Goal: Transaction & Acquisition: Subscribe to service/newsletter

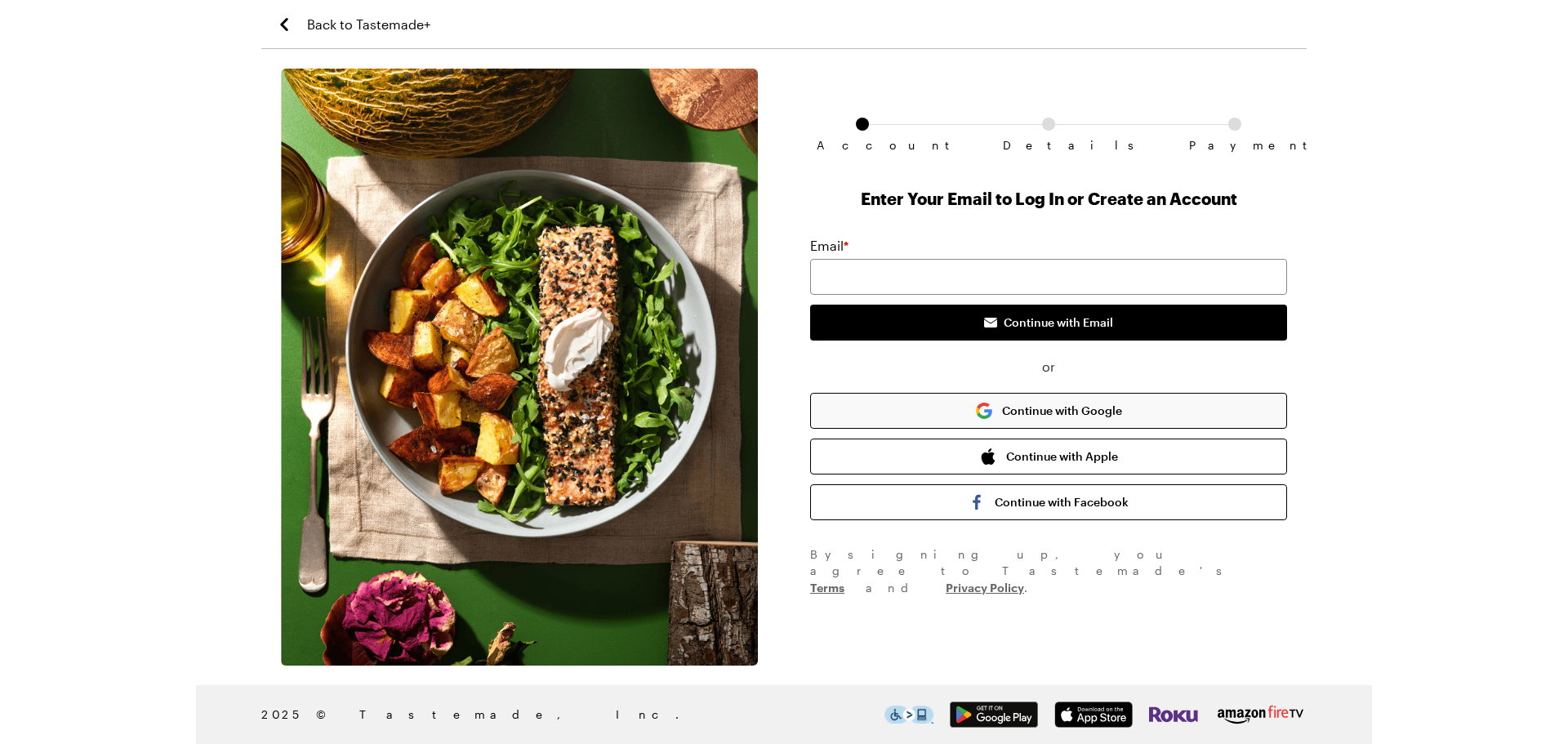
click at [953, 397] on button "Continue with Google" at bounding box center [1049, 410] width 477 height 36
click at [984, 281] on input "email" at bounding box center [1049, 277] width 477 height 36
type input "[EMAIL_ADDRESS][DOMAIN_NAME]"
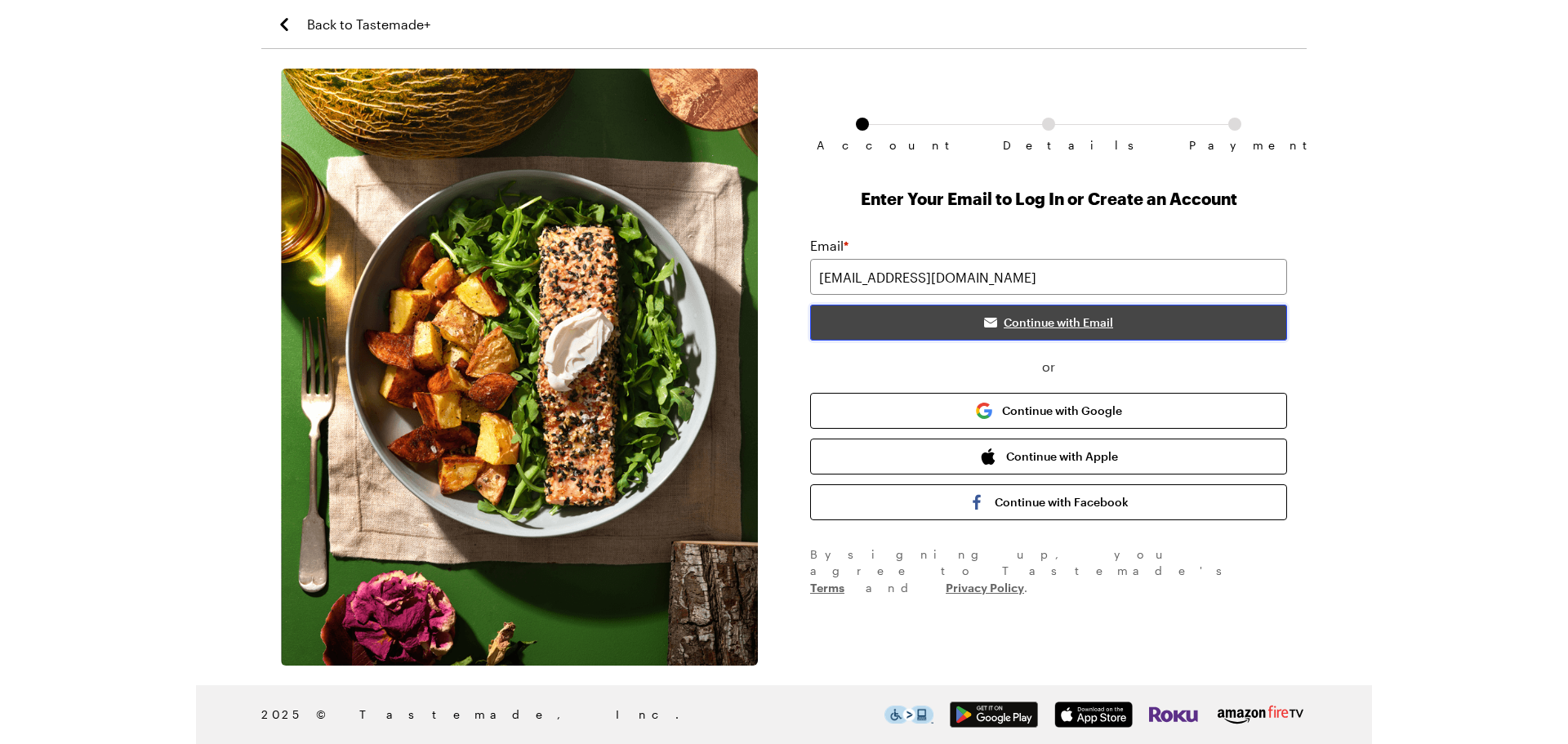
click at [983, 322] on icon "submit" at bounding box center [990, 322] width 19 height 19
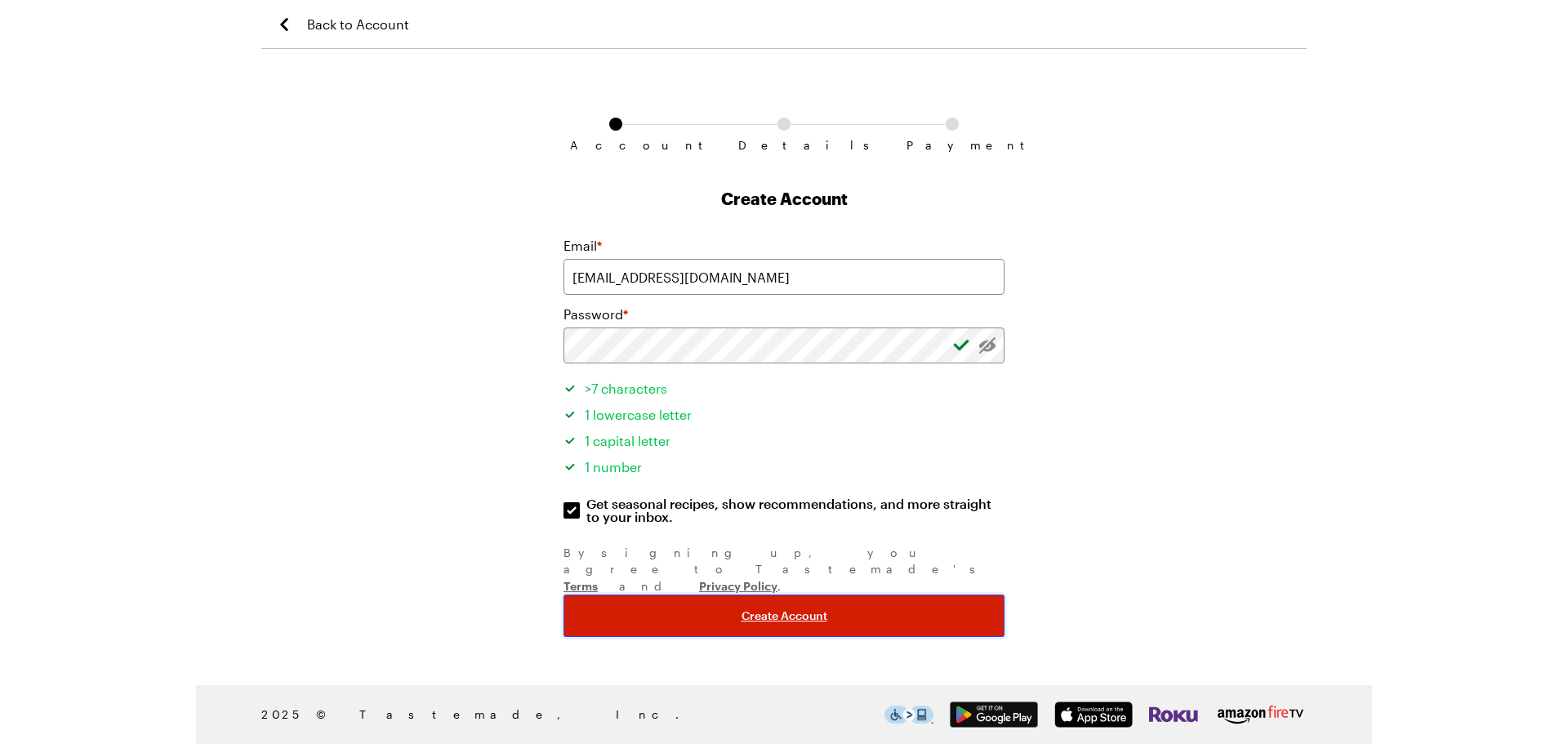
click at [679, 594] on button "Create Account" at bounding box center [784, 615] width 441 height 43
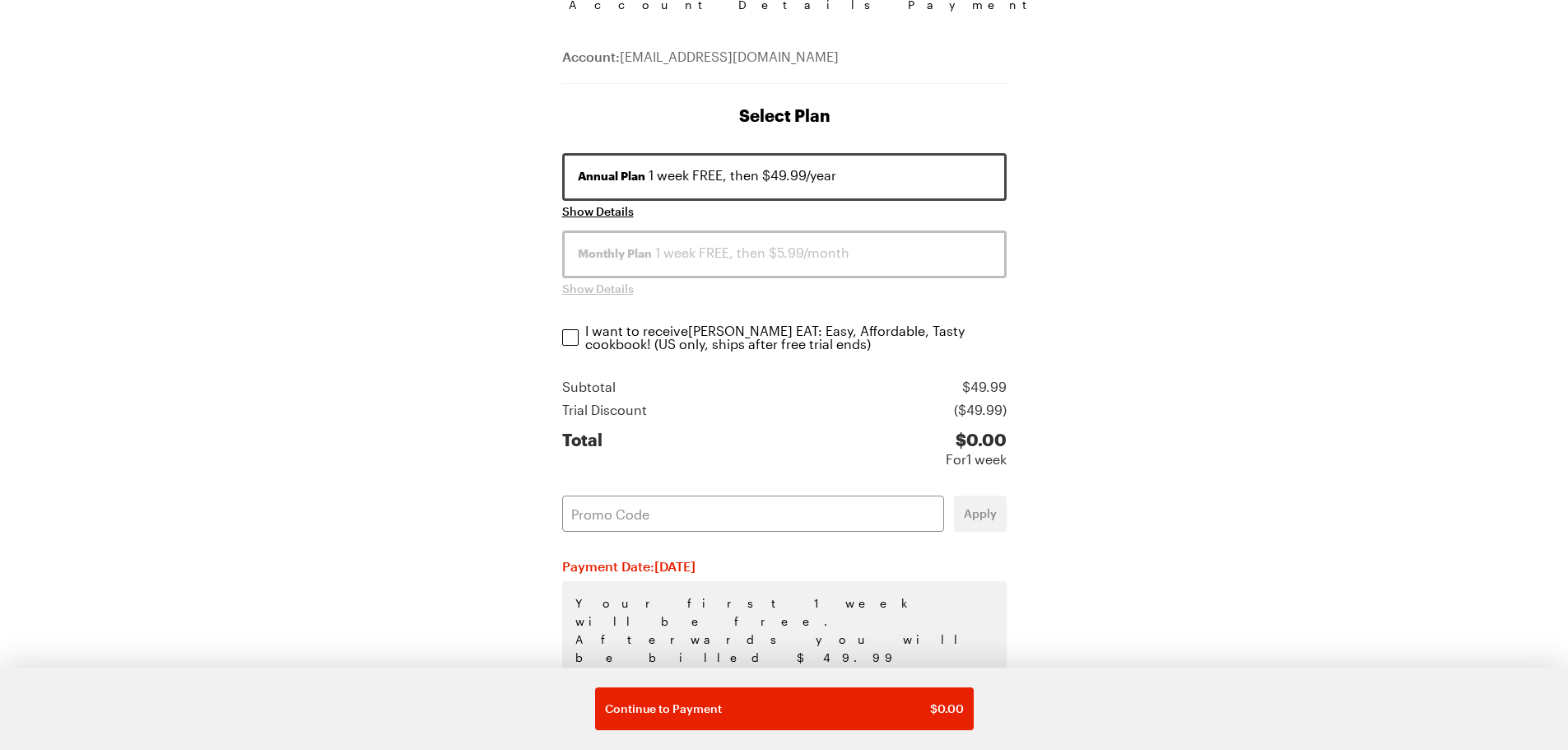
scroll to position [164, 0]
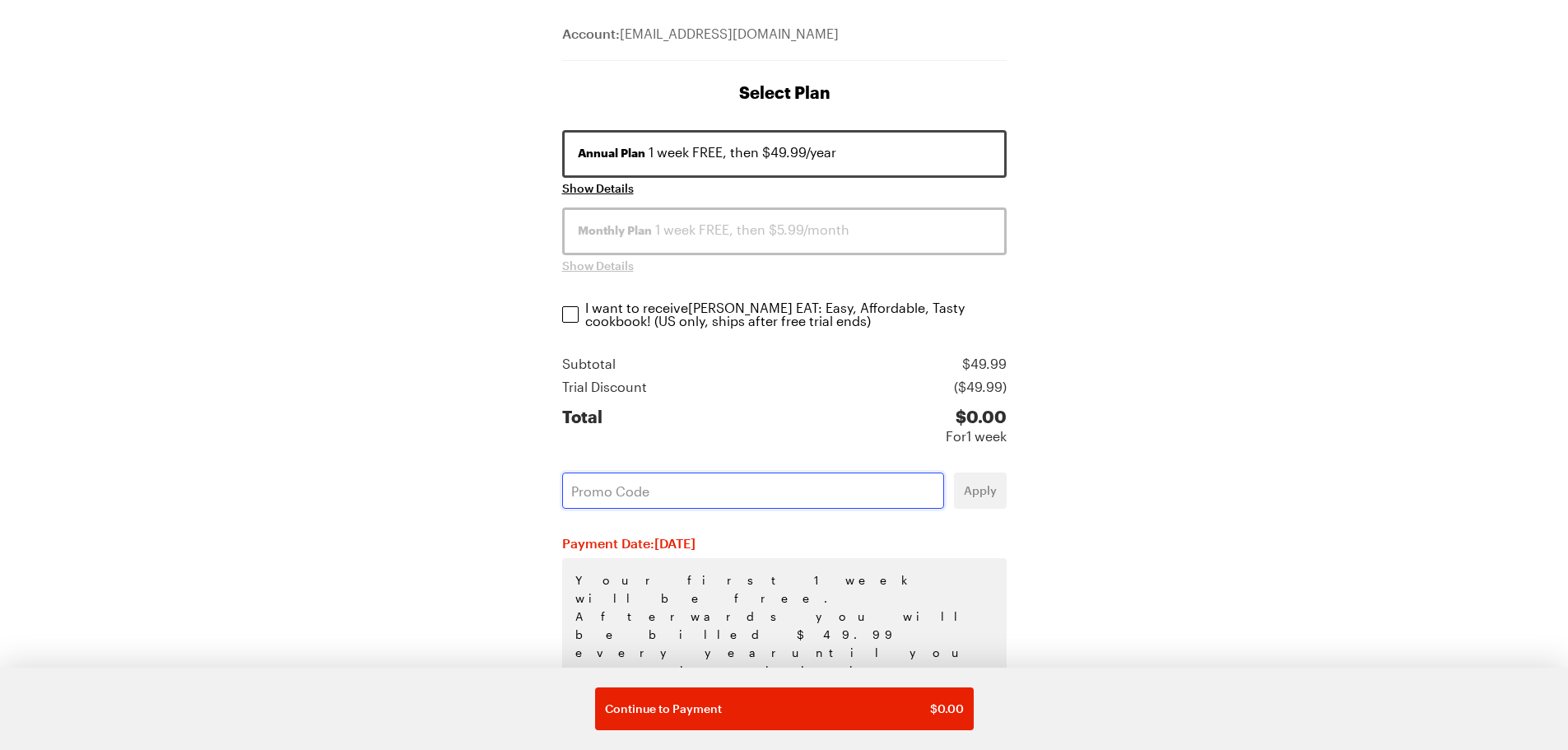
click at [840, 495] on input "text" at bounding box center [753, 490] width 382 height 36
paste input "KJ1IZ9QL"
type input "KJ1IZ9QL"
click at [975, 506] on button "Apply" at bounding box center [980, 490] width 52 height 36
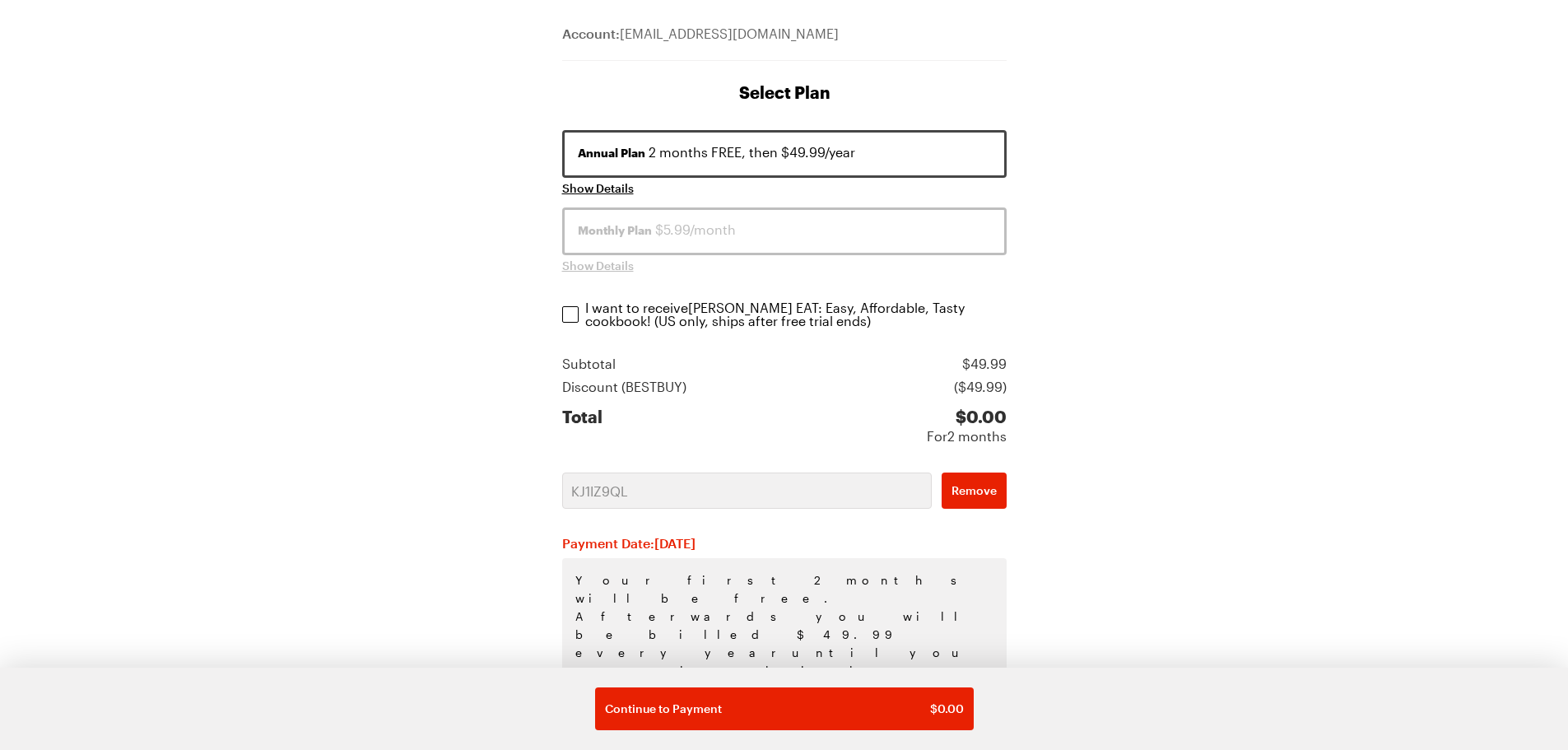
click at [650, 308] on p "I want to receive [PERSON_NAME] EAT: Easy, Affordable, Tasty cookbook ! (US onl…" at bounding box center [797, 313] width 423 height 26
click at [578, 308] on input "I want to receive [PERSON_NAME] EAT: Easy, Affordable, Tasty cookbook ! (US onl…" at bounding box center [571, 314] width 17 height 17
checkbox input "true"
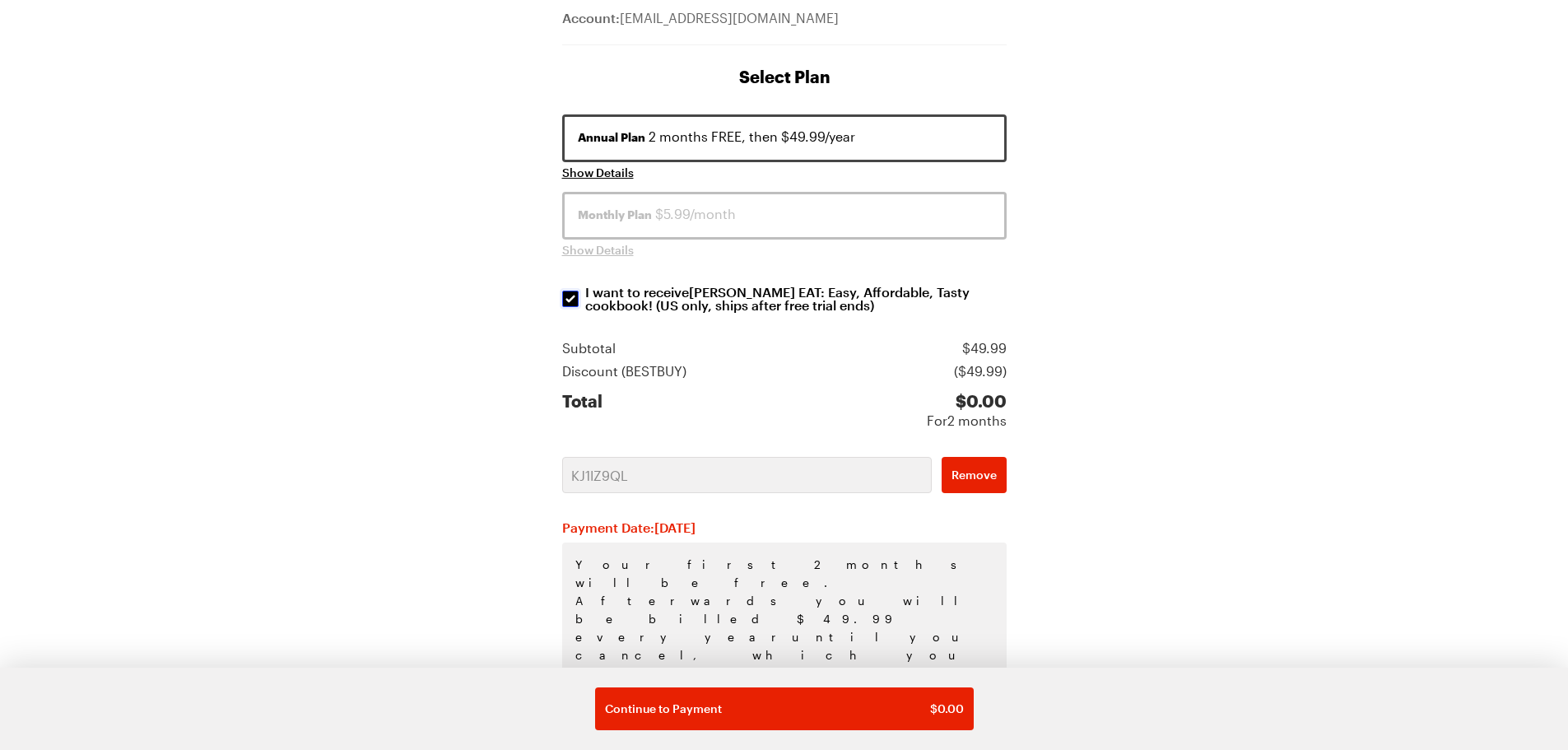
scroll to position [195, 0]
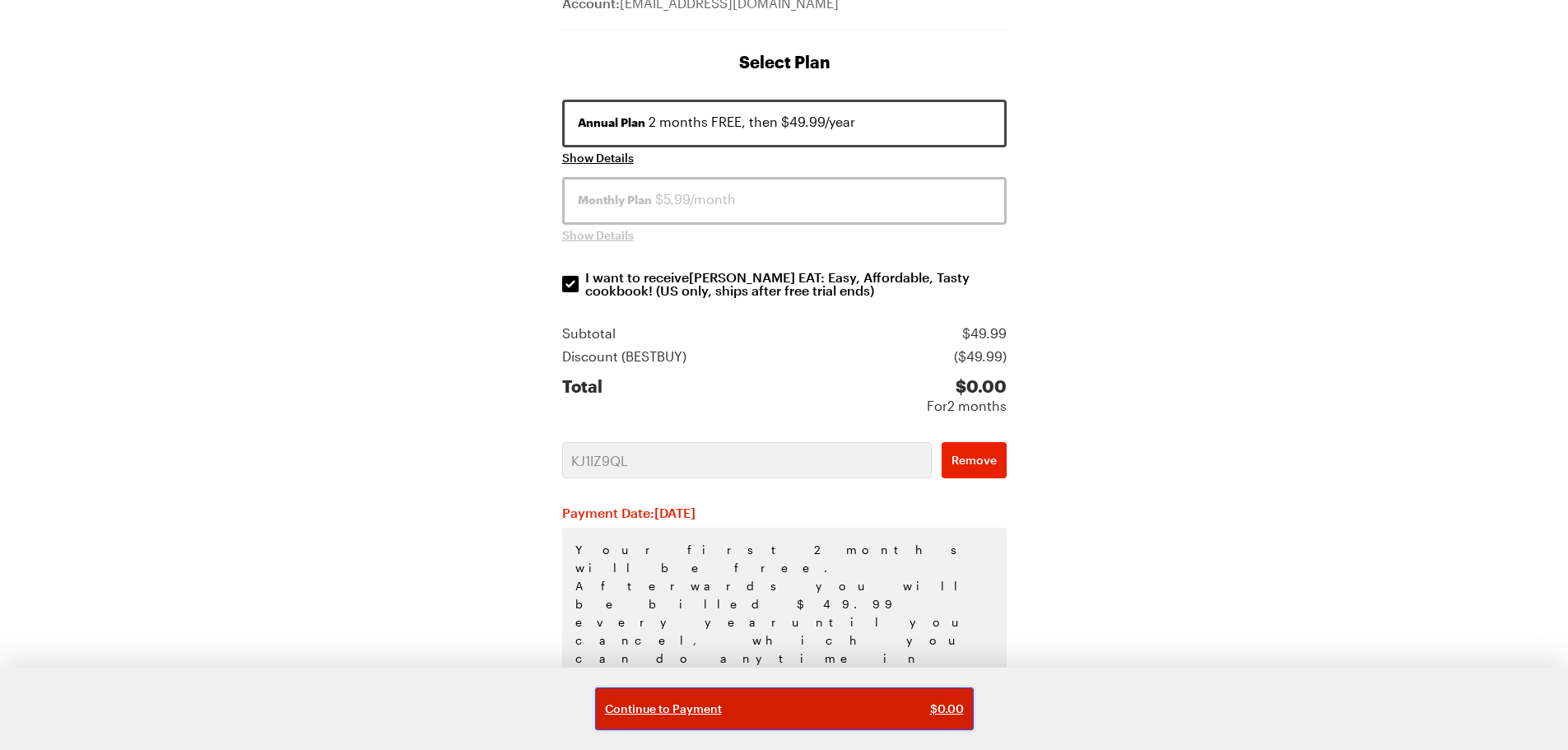
click at [840, 694] on button "Continue to Payment $ 0.00" at bounding box center [784, 708] width 379 height 43
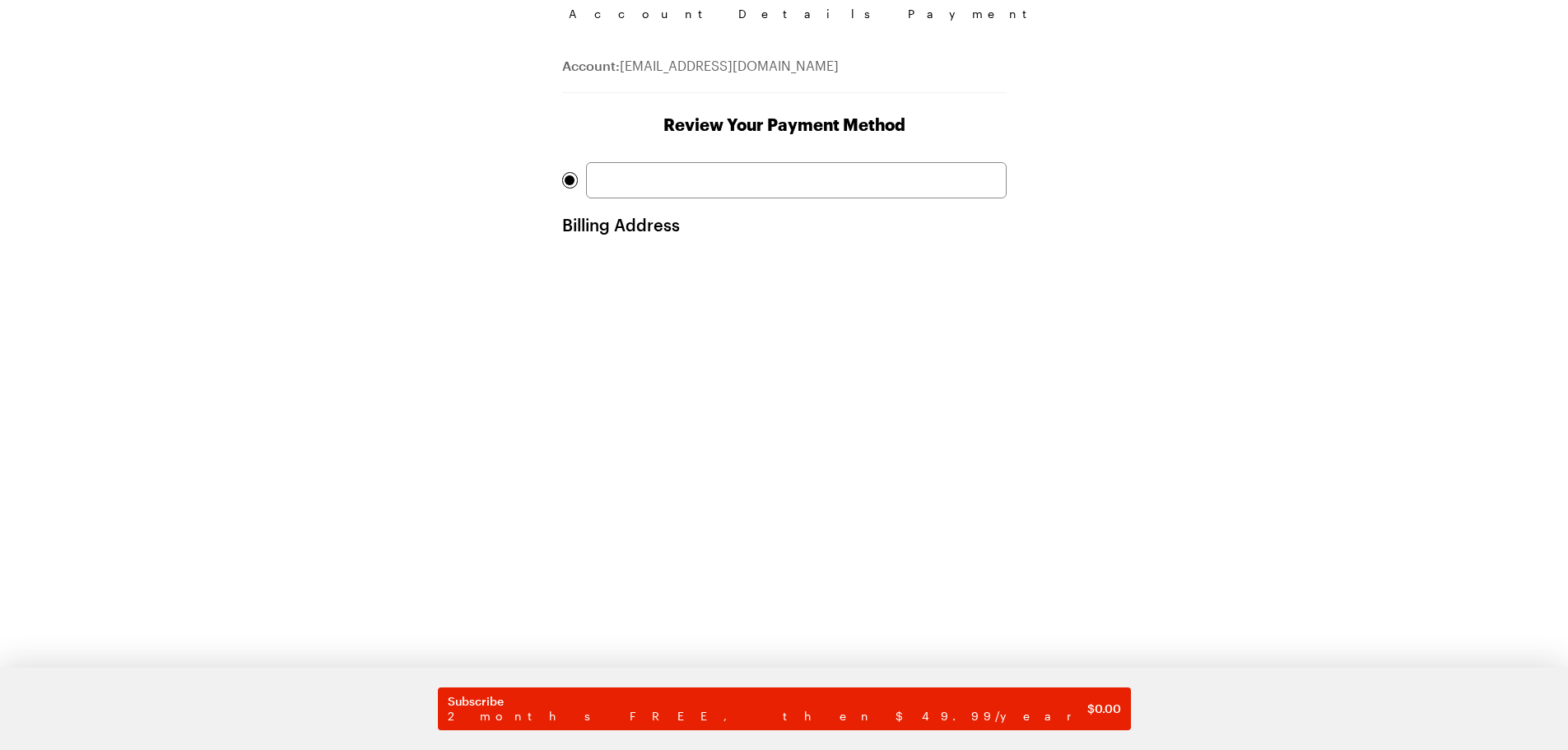
scroll to position [60, 0]
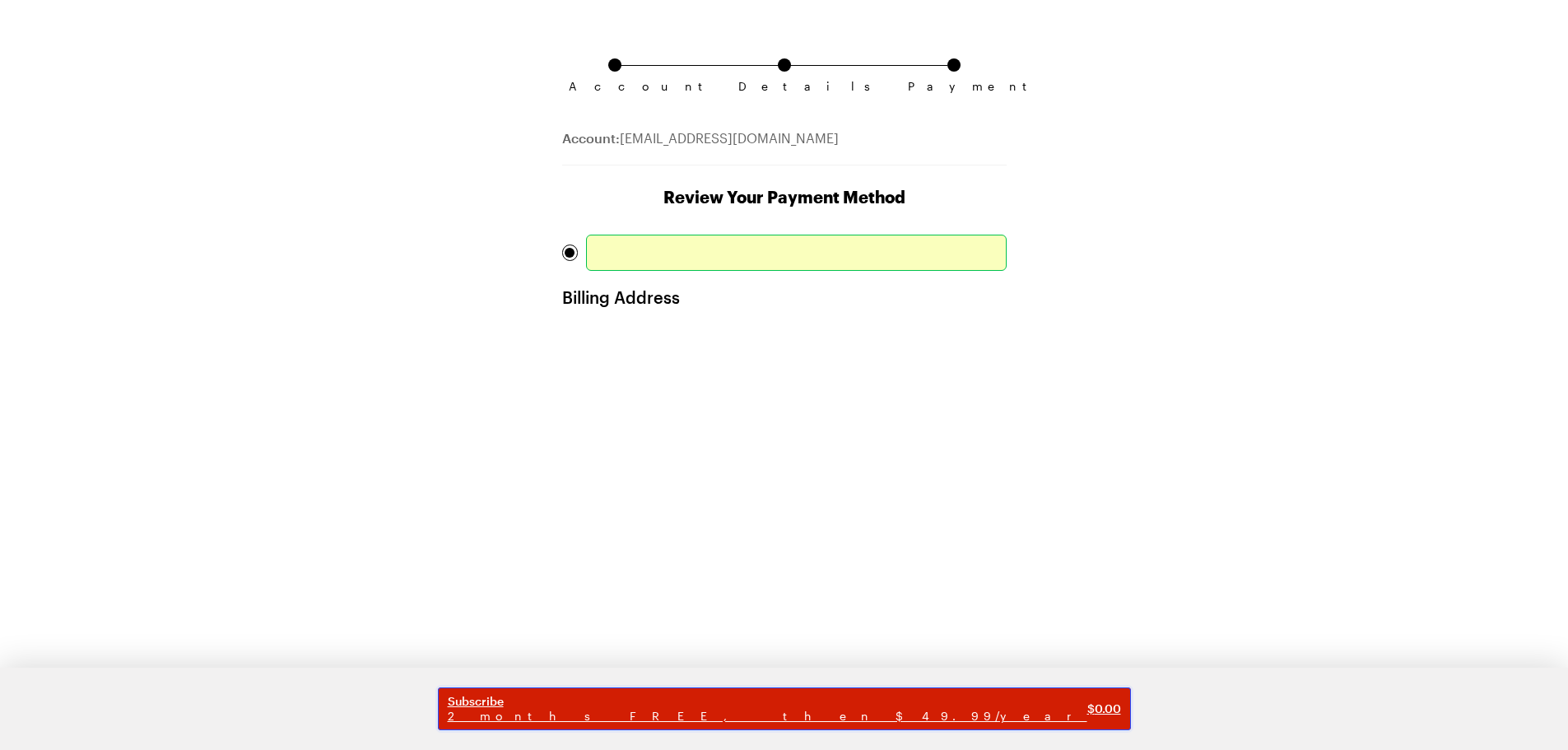
click at [885, 688] on button "Subscribe 2 months FREE, then $49.99/year $ 0.00" at bounding box center [784, 708] width 693 height 43
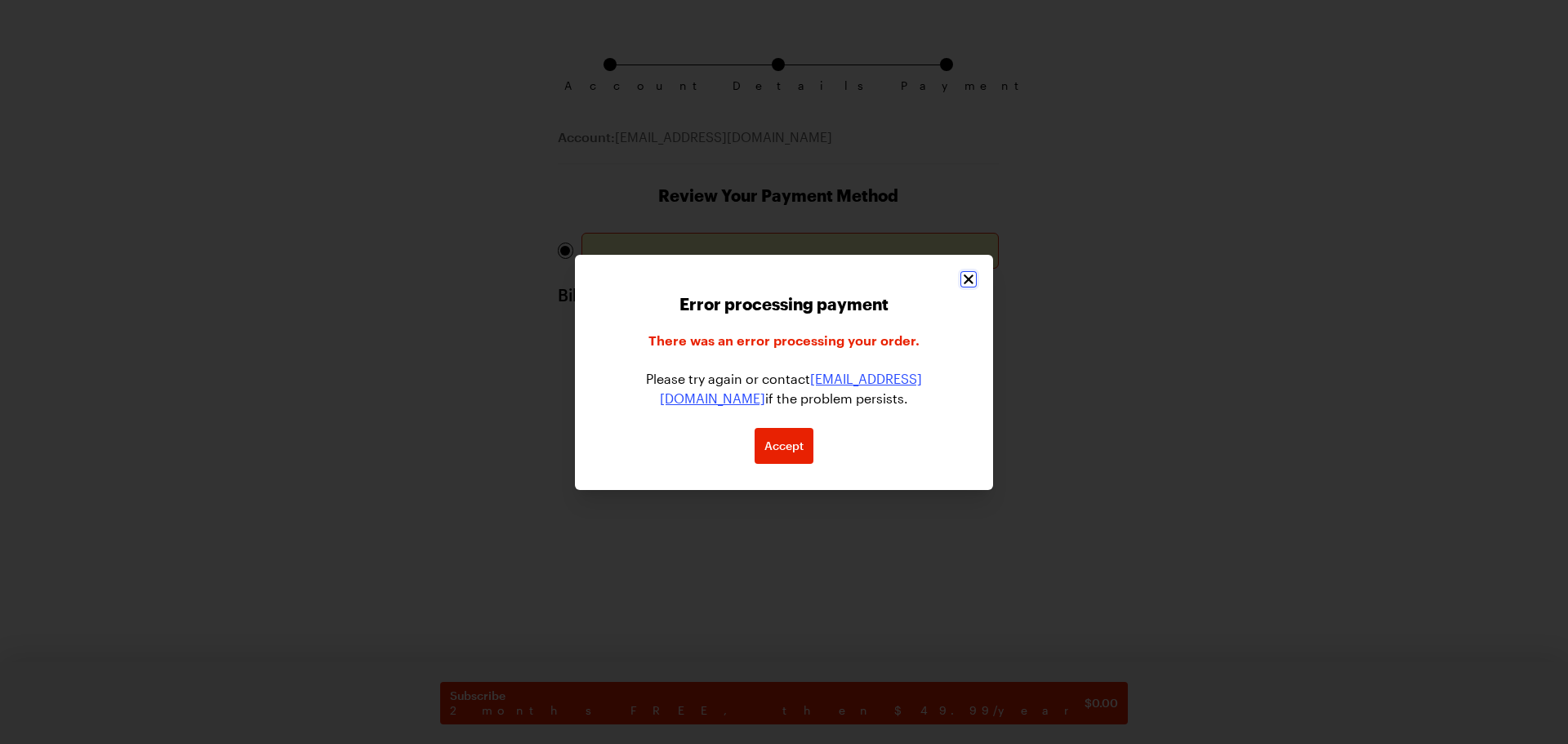
click at [971, 271] on button "Close" at bounding box center [968, 279] width 17 height 17
